Goal: Transaction & Acquisition: Obtain resource

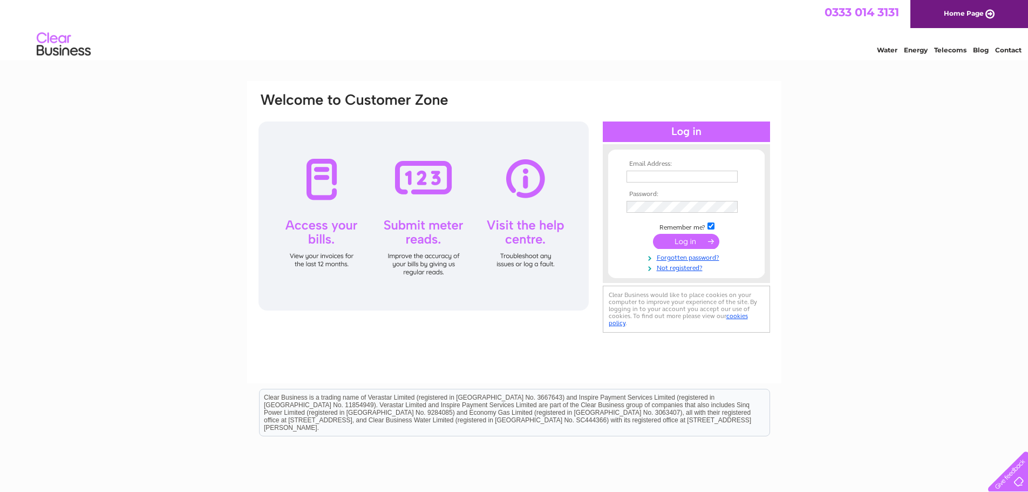
drag, startPoint x: 657, startPoint y: 175, endPoint x: 663, endPoint y: 181, distance: 8.4
click at [657, 175] on input "text" at bounding box center [681, 177] width 111 height 12
type input "teriotukltd@gmail.com"
click at [653, 235] on input "submit" at bounding box center [686, 242] width 66 height 15
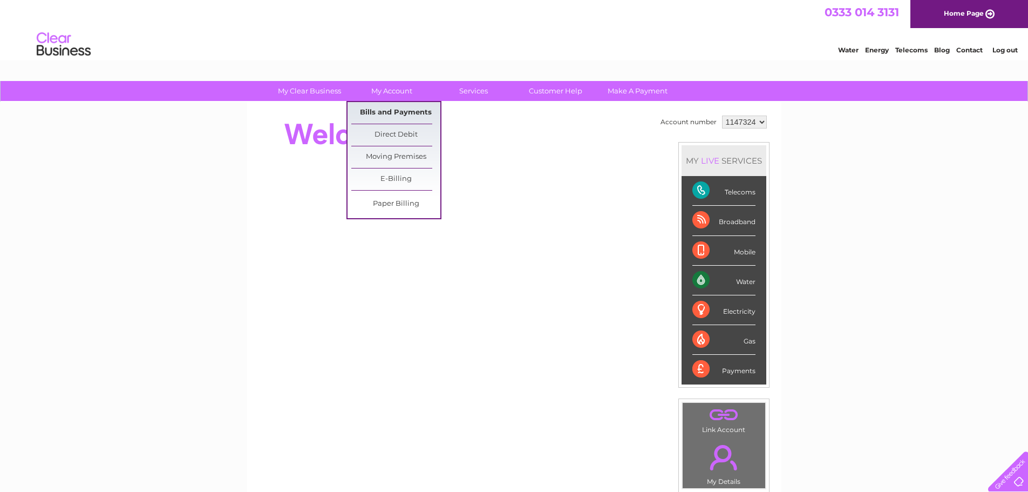
click at [385, 109] on link "Bills and Payments" at bounding box center [395, 113] width 89 height 22
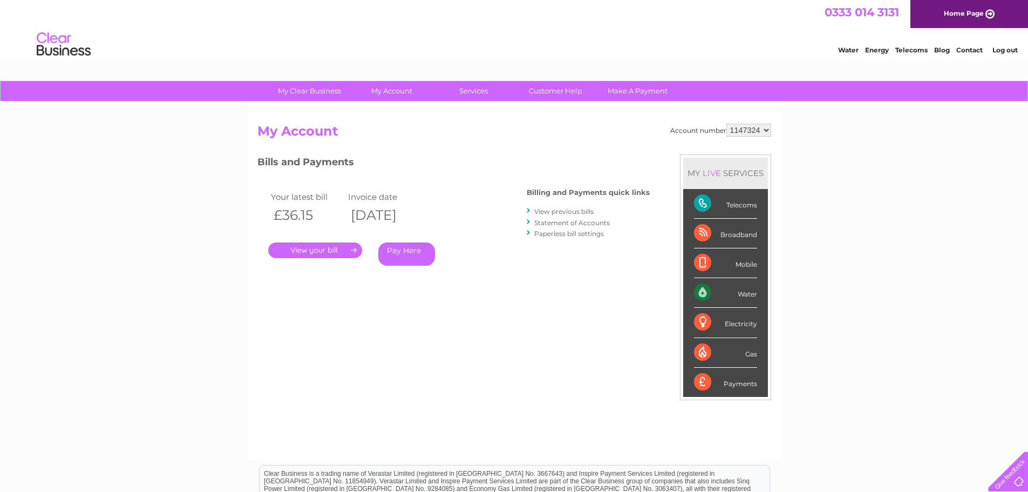
drag, startPoint x: 281, startPoint y: 212, endPoint x: 440, endPoint y: 207, distance: 159.8
click at [424, 207] on tr "£36.15 09/09/2025" at bounding box center [345, 215] width 155 height 22
click at [468, 277] on div "Your latest bill Invoice date £36.15 09/09/2025 . Pay Here" at bounding box center [375, 230] width 237 height 103
click at [591, 220] on link "Statement of Accounts" at bounding box center [572, 223] width 76 height 8
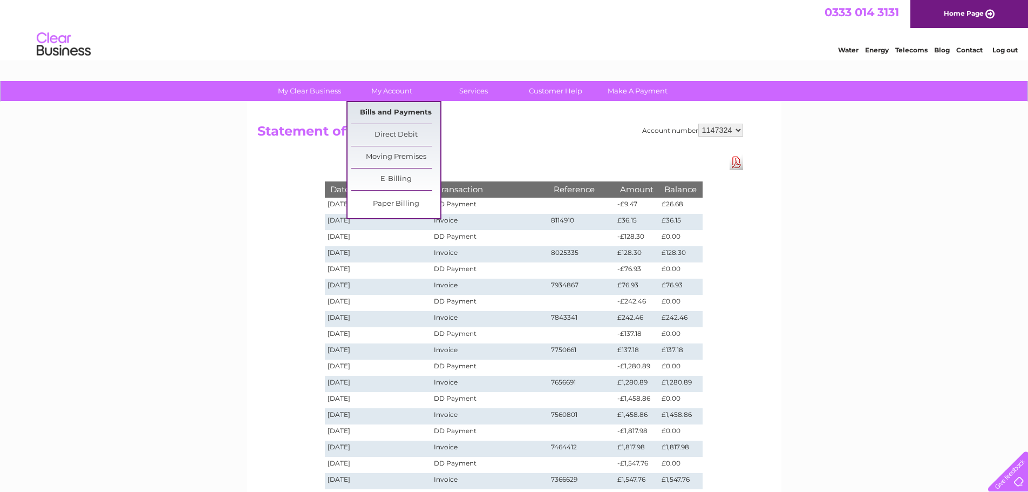
click at [381, 110] on link "Bills and Payments" at bounding box center [395, 113] width 89 height 22
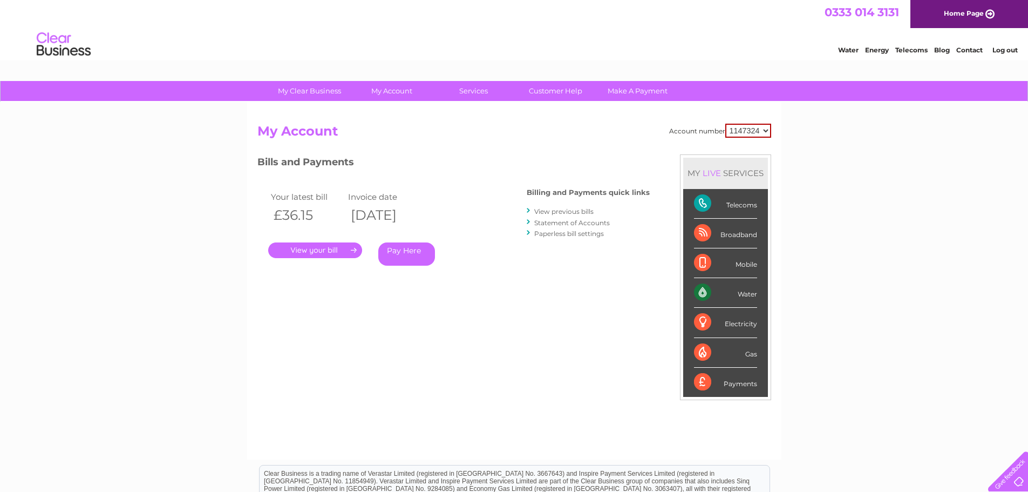
click at [338, 247] on link "." at bounding box center [315, 250] width 94 height 16
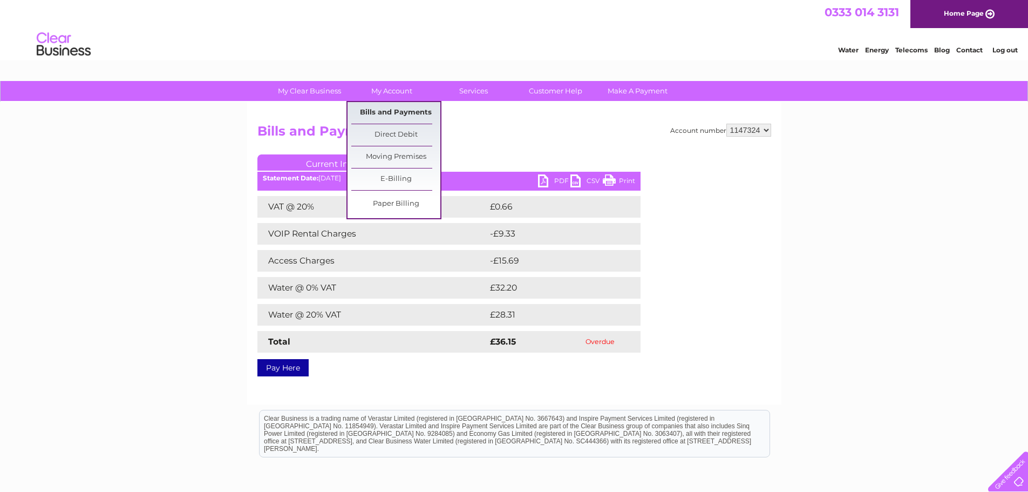
click at [392, 111] on link "Bills and Payments" at bounding box center [395, 113] width 89 height 22
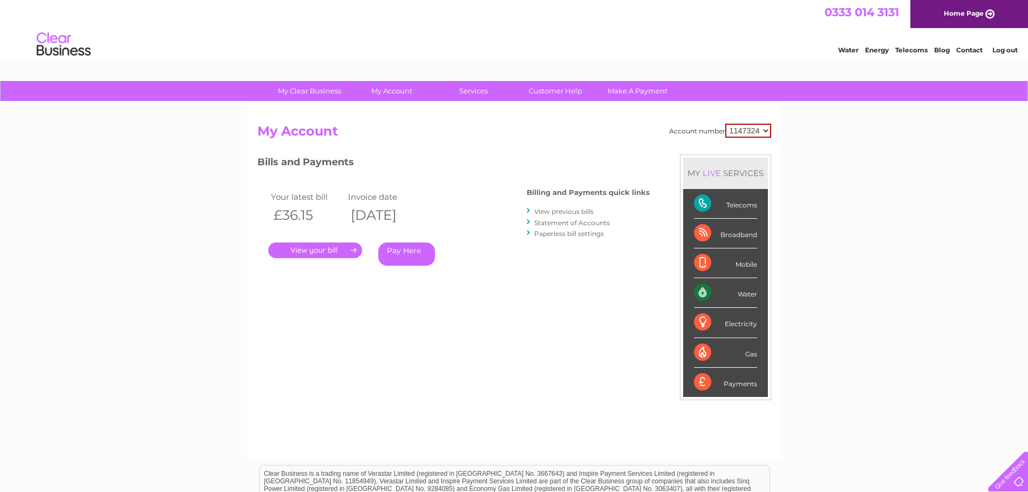
drag, startPoint x: 699, startPoint y: 202, endPoint x: 752, endPoint y: 207, distance: 53.7
click at [752, 207] on div "Telecoms" at bounding box center [725, 204] width 63 height 30
click at [787, 214] on div "My Clear Business Login Details My Details My Preferences Link Account My Accou…" at bounding box center [514, 362] width 1028 height 563
click at [337, 247] on link "." at bounding box center [315, 250] width 94 height 16
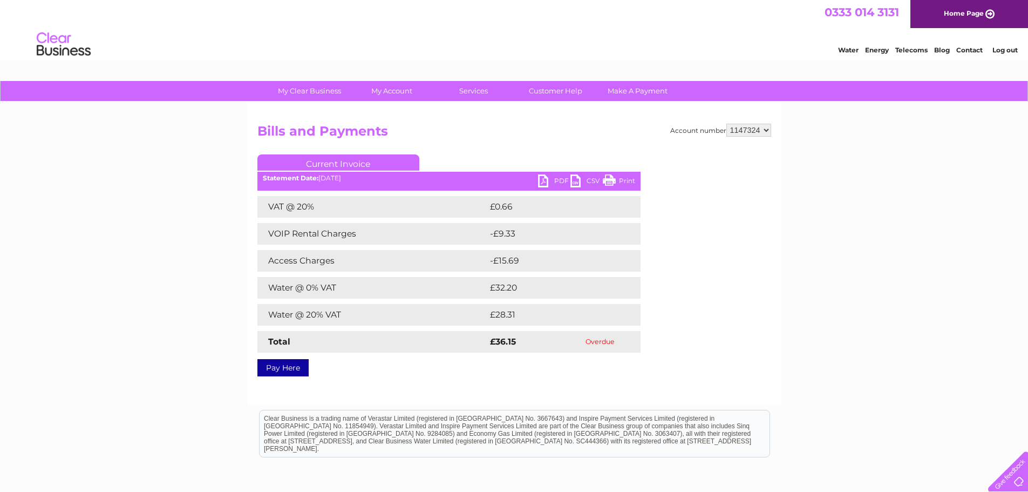
click at [563, 179] on link "PDF" at bounding box center [554, 182] width 32 height 16
